Goal: Navigation & Orientation: Find specific page/section

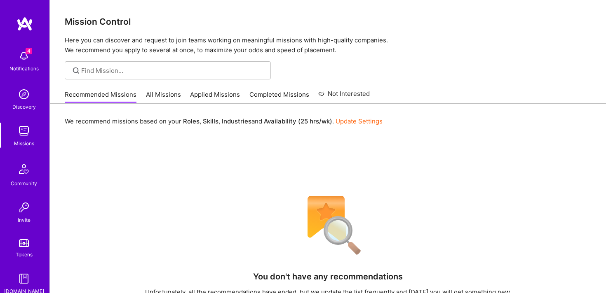
click at [274, 147] on div "We recommend missions based on your Roles , Skills , Industries and Availabilit…" at bounding box center [328, 270] width 556 height 332
click at [152, 101] on link "All Missions" at bounding box center [163, 97] width 35 height 14
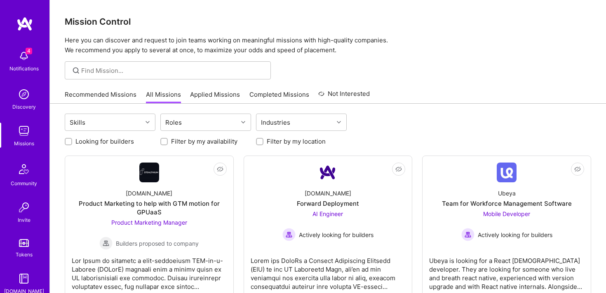
click at [214, 93] on link "Applied Missions" at bounding box center [215, 97] width 50 height 14
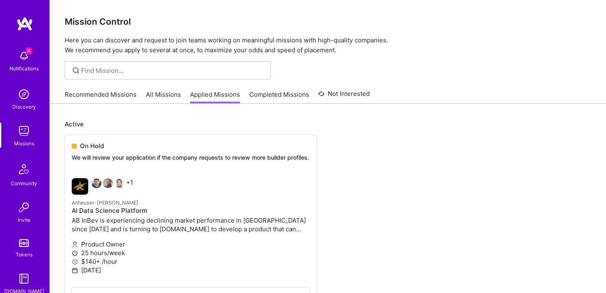
click at [159, 99] on link "All Missions" at bounding box center [163, 97] width 35 height 14
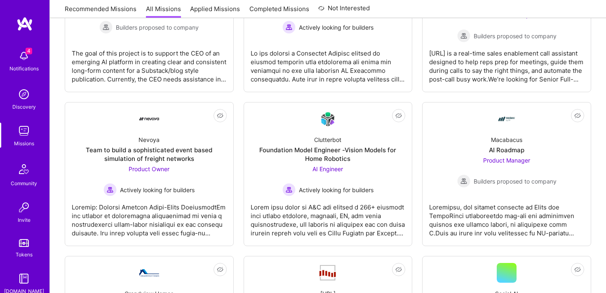
scroll to position [655, 0]
